Goal: Transaction & Acquisition: Obtain resource

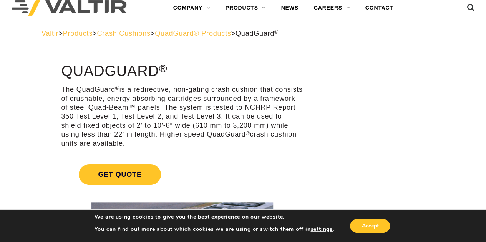
scroll to position [13, 0]
click at [297, 160] on link "Get Quote" at bounding box center [182, 175] width 242 height 39
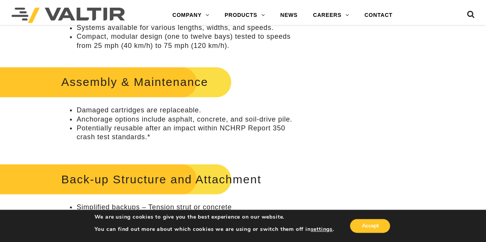
scroll to position [629, 0]
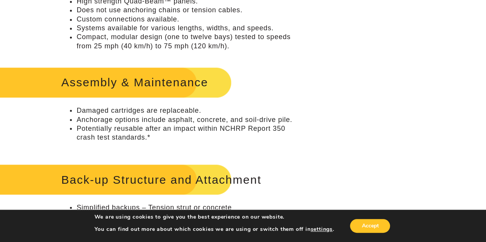
scroll to position [13, 0]
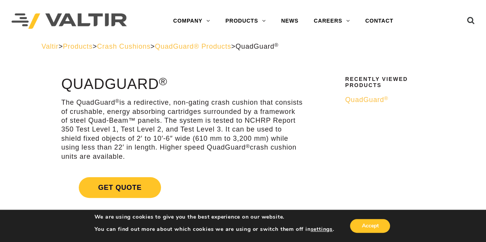
click at [371, 99] on span "QuadGuard ®" at bounding box center [366, 100] width 43 height 8
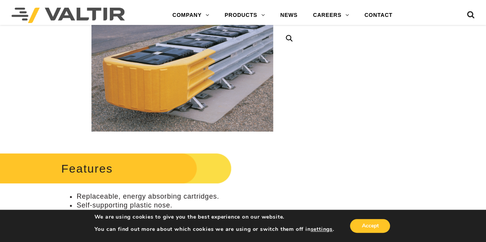
scroll to position [191, 0]
